Goal: Transaction & Acquisition: Purchase product/service

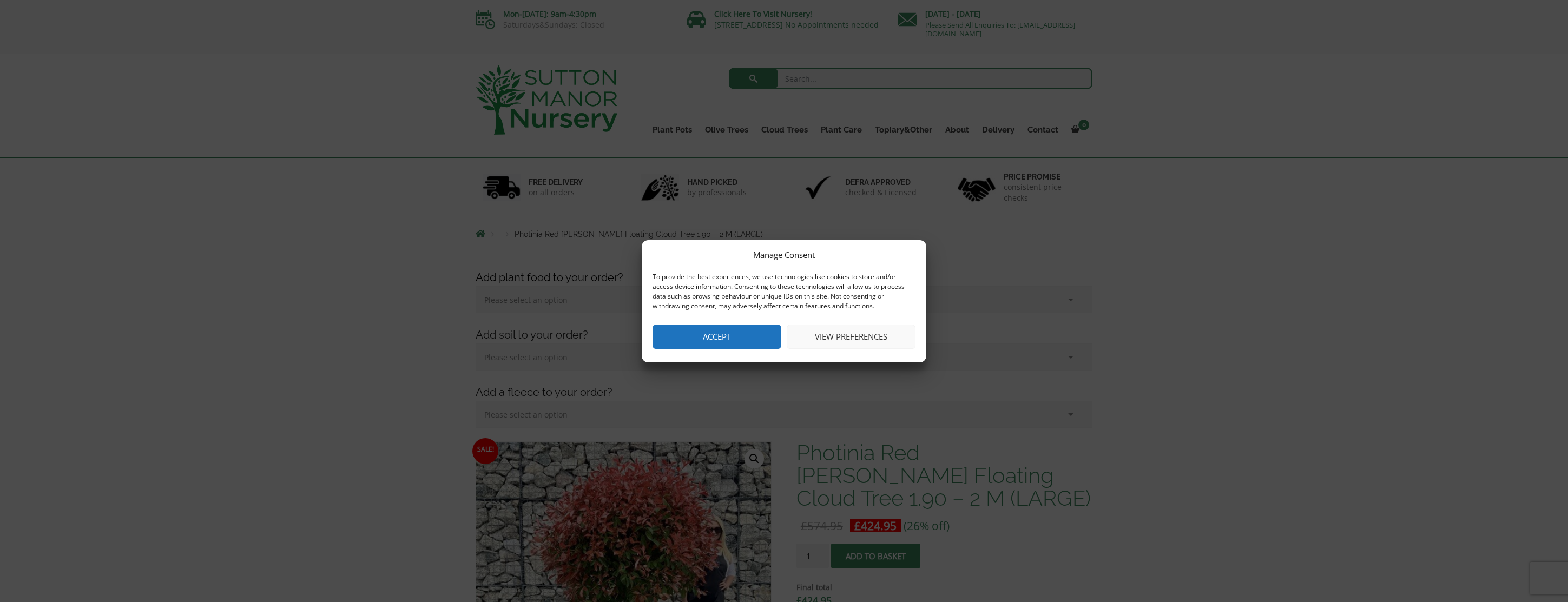
click at [752, 337] on button "Accept" at bounding box center [717, 337] width 129 height 24
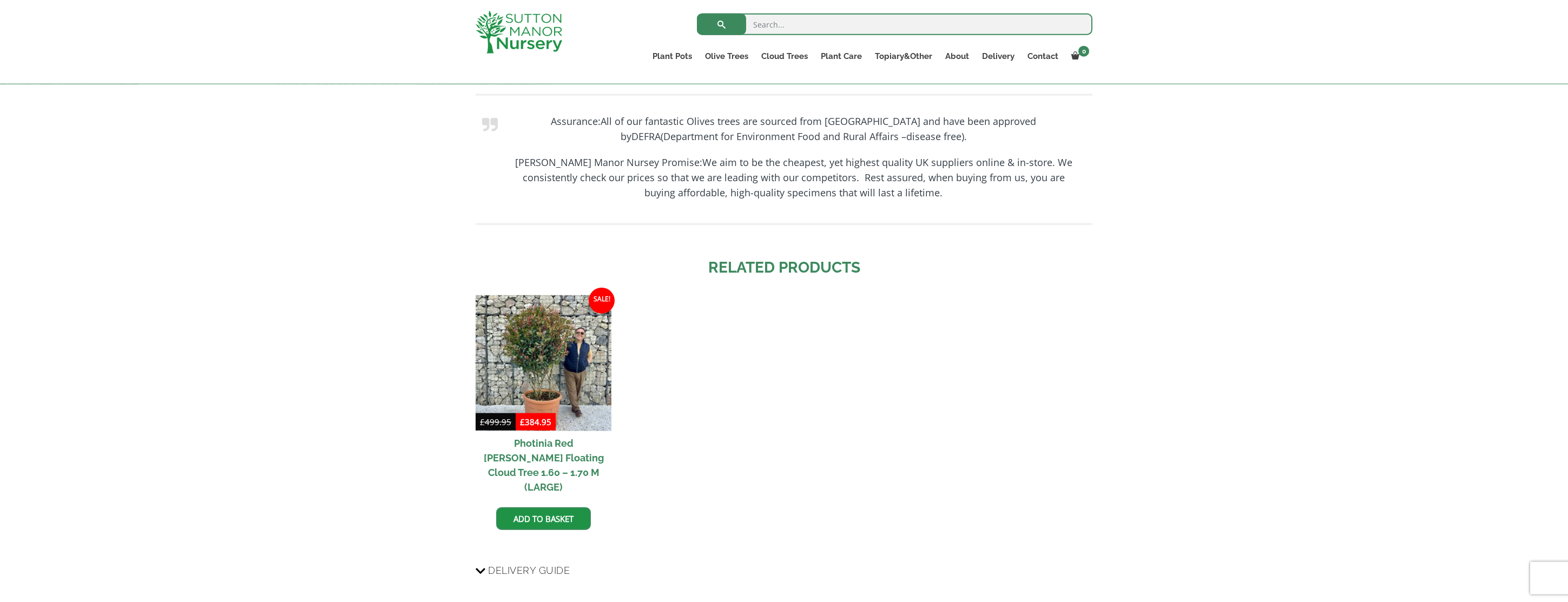
scroll to position [1090, 0]
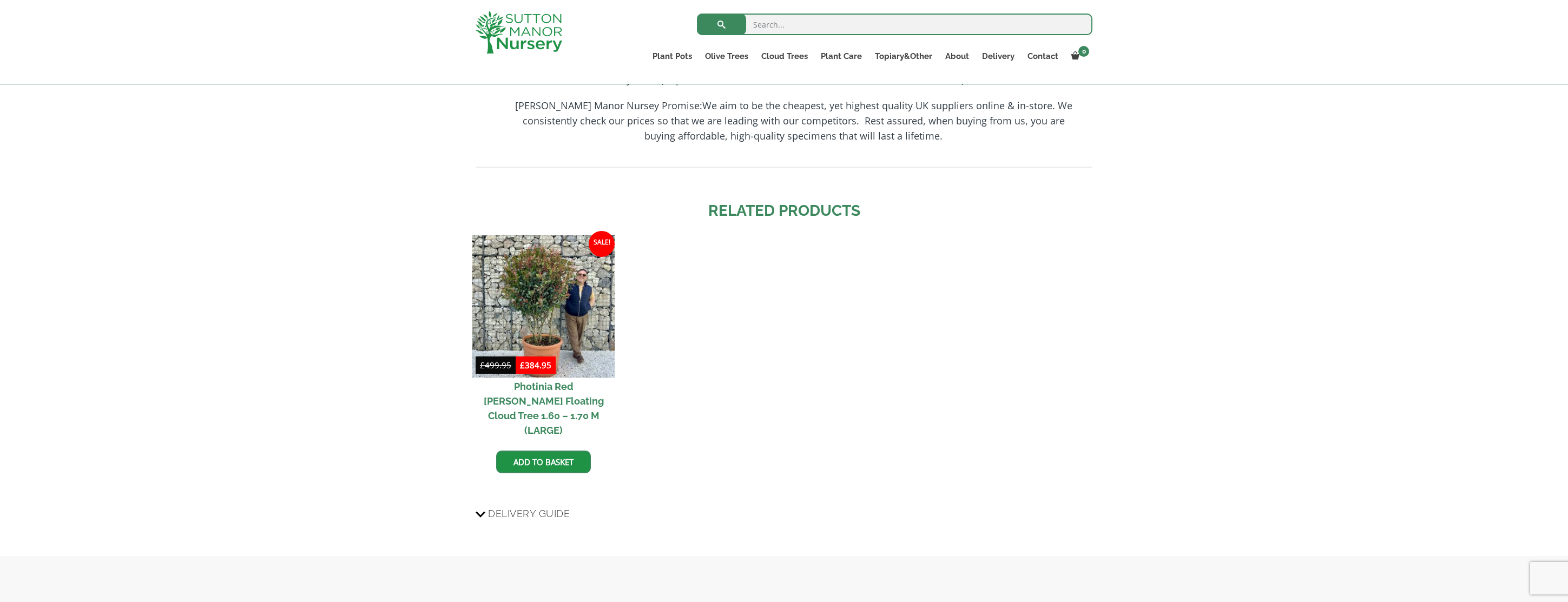
click at [593, 307] on img at bounding box center [544, 306] width 143 height 142
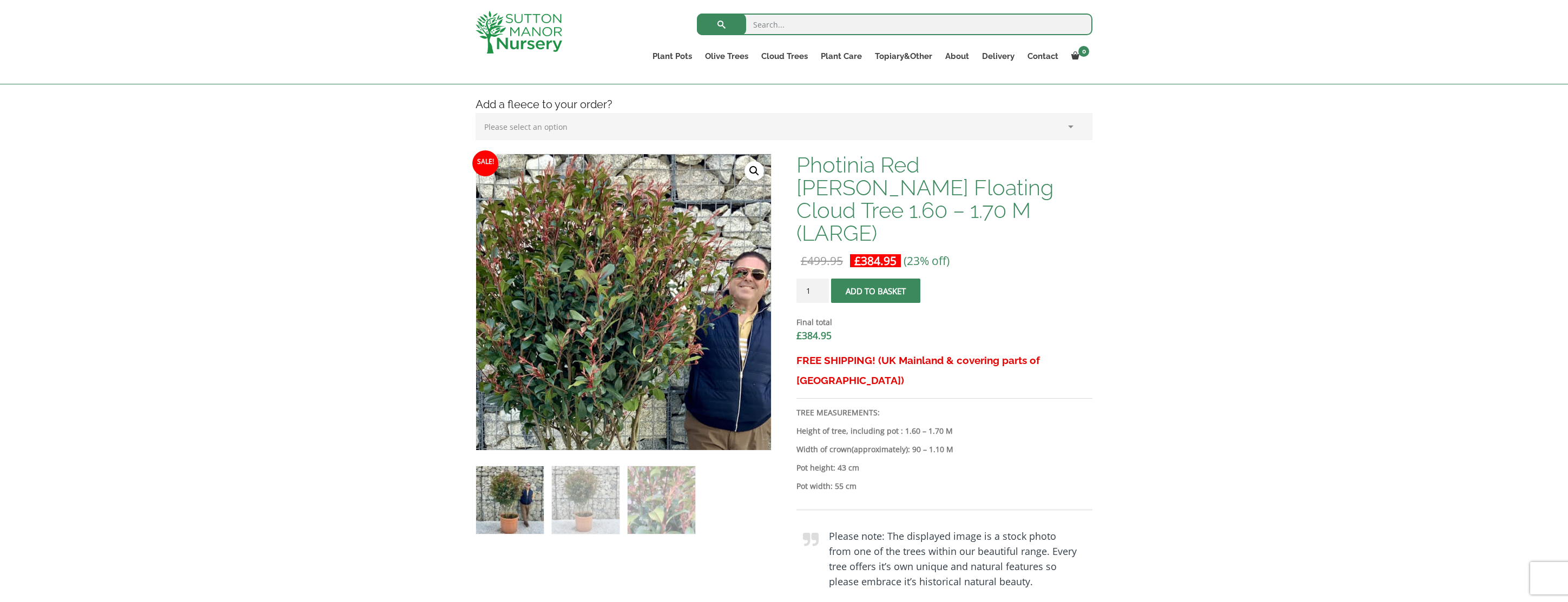
scroll to position [441, 0]
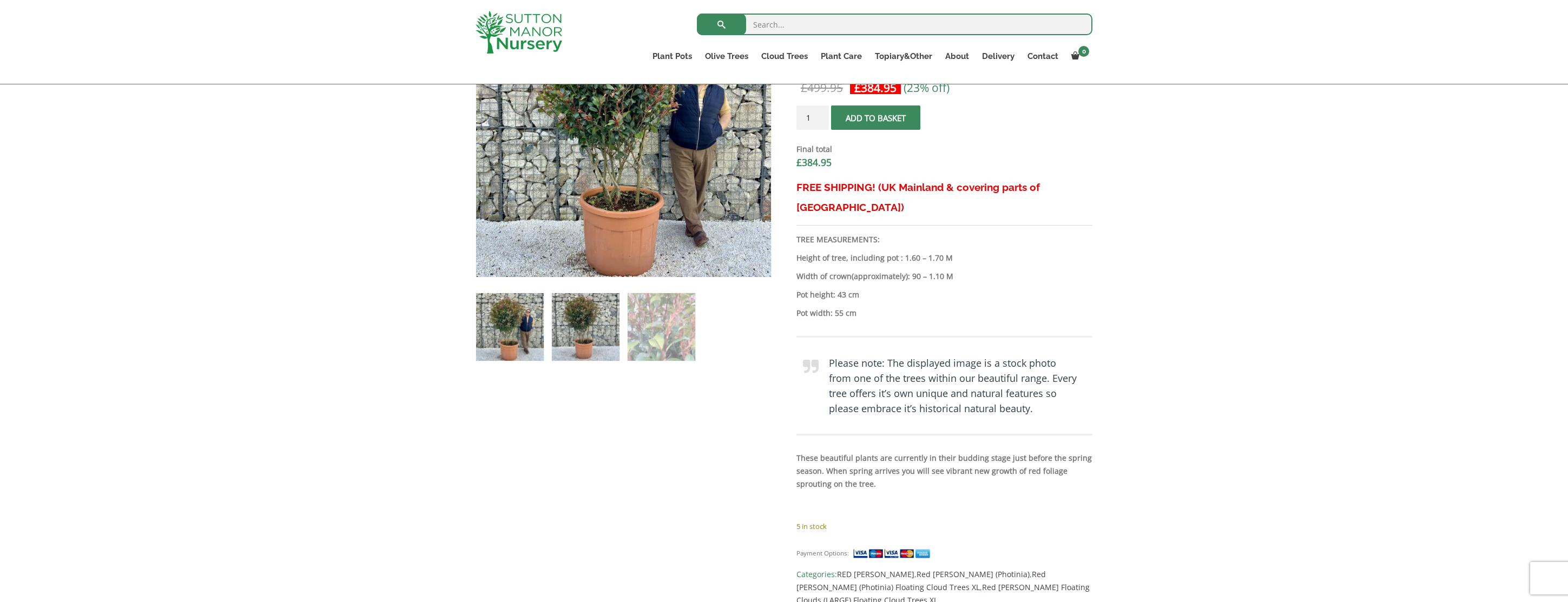
click at [592, 327] on img at bounding box center [585, 326] width 67 height 67
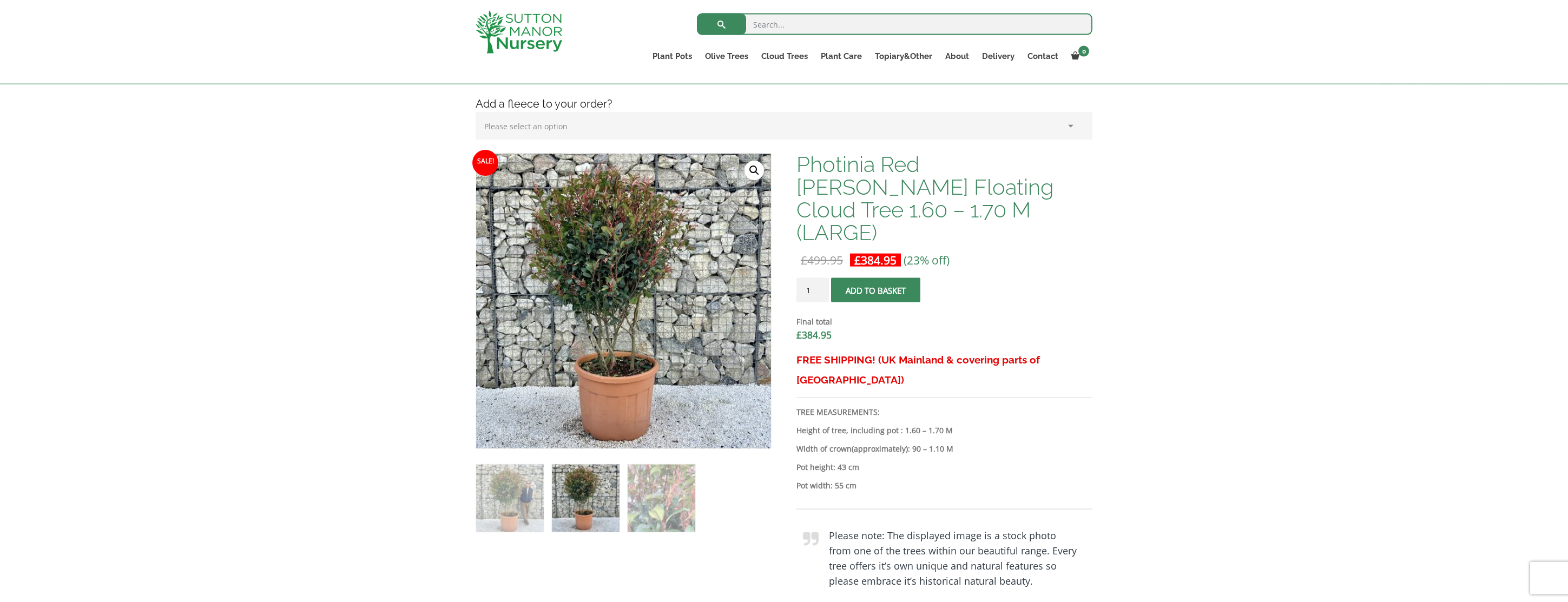
scroll to position [268, 0]
click at [664, 497] on img at bounding box center [661, 499] width 67 height 67
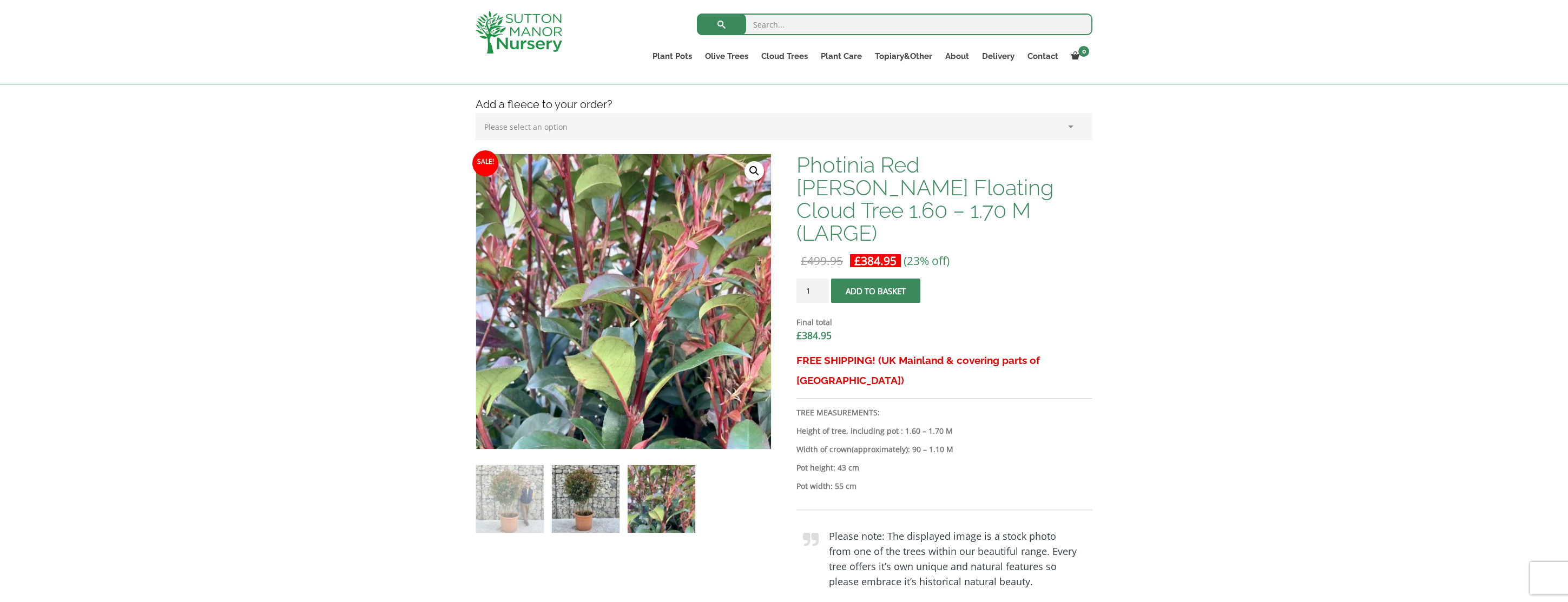
click at [569, 492] on img at bounding box center [585, 499] width 67 height 67
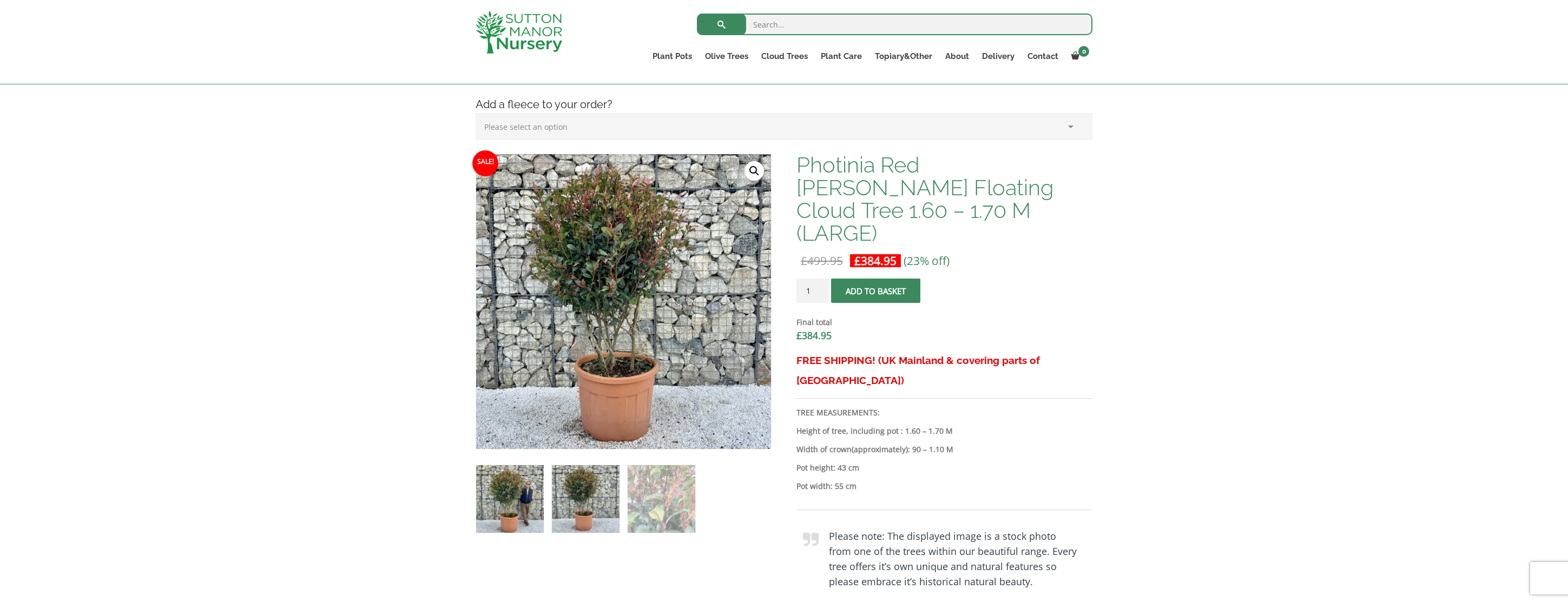
click at [539, 494] on img at bounding box center [510, 499] width 67 height 67
